Goal: Task Accomplishment & Management: Manage account settings

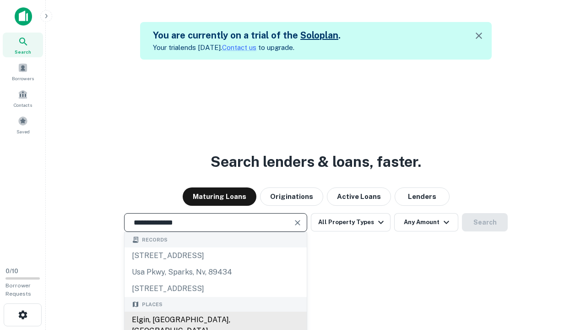
click at [215, 320] on div "Elgin, [GEOGRAPHIC_DATA], [GEOGRAPHIC_DATA]" at bounding box center [216, 324] width 182 height 27
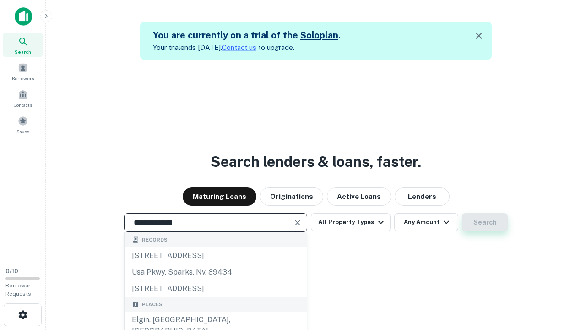
type input "**********"
click at [485, 222] on button "Search" at bounding box center [485, 222] width 46 height 18
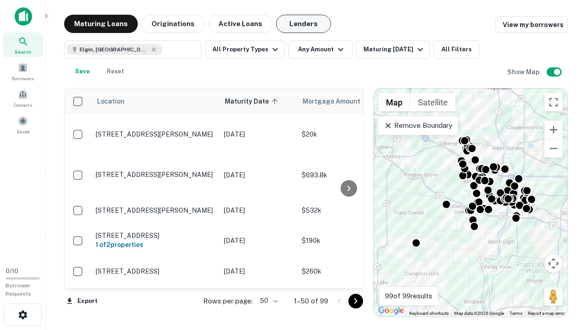
click at [304, 24] on button "Lenders" at bounding box center [303, 24] width 55 height 18
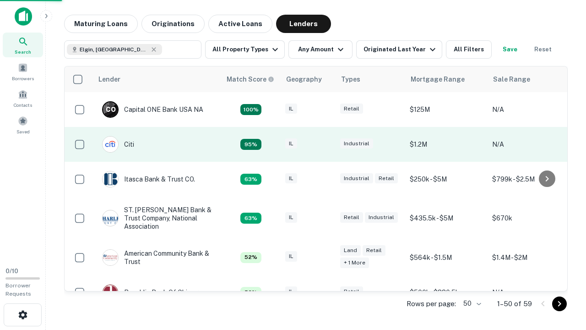
click at [325, 144] on div "IL" at bounding box center [308, 144] width 46 height 12
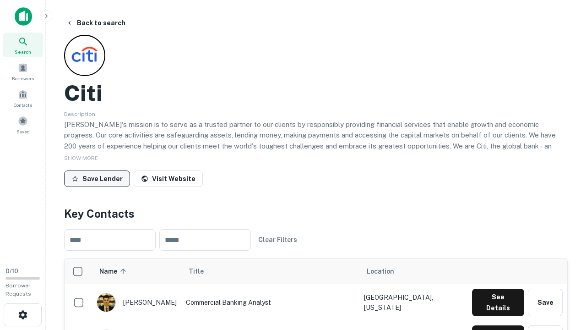
click at [97, 178] on button "Save Lender" at bounding box center [97, 178] width 66 height 16
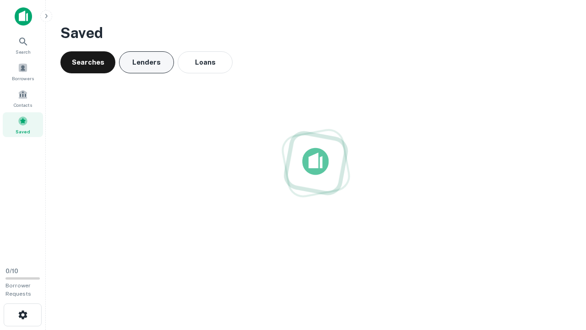
click at [147, 62] on button "Lenders" at bounding box center [146, 62] width 55 height 22
